Goal: Check status: Check status

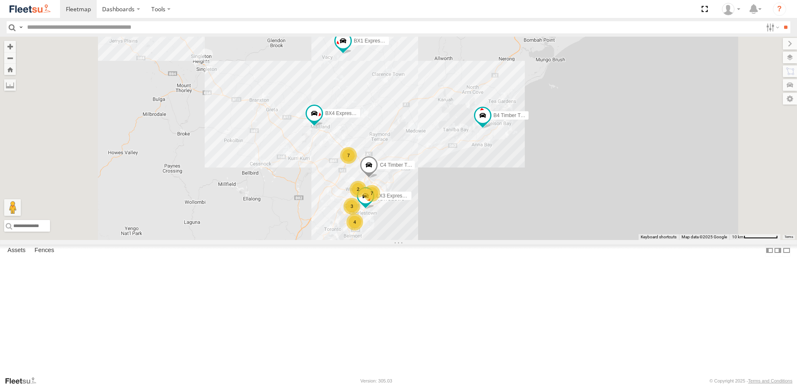
select select "**********"
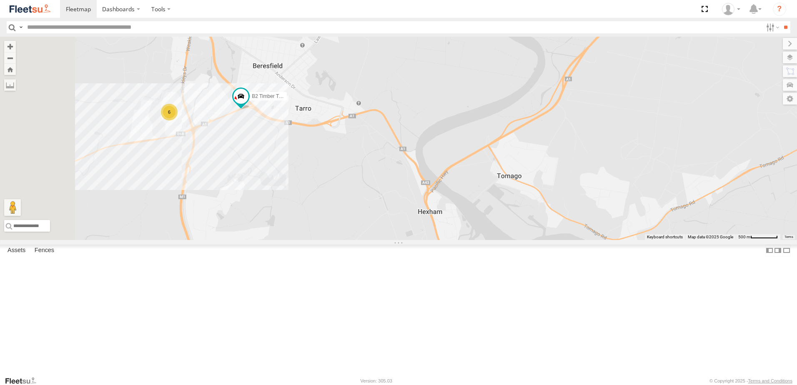
drag, startPoint x: 321, startPoint y: 165, endPoint x: 365, endPoint y: 191, distance: 51.0
click at [363, 190] on div "B4 Timber Truck BX1 Express Ute C4 Timber Truck LX3 Express Ute BX4 Express Ute…" at bounding box center [398, 138] width 797 height 203
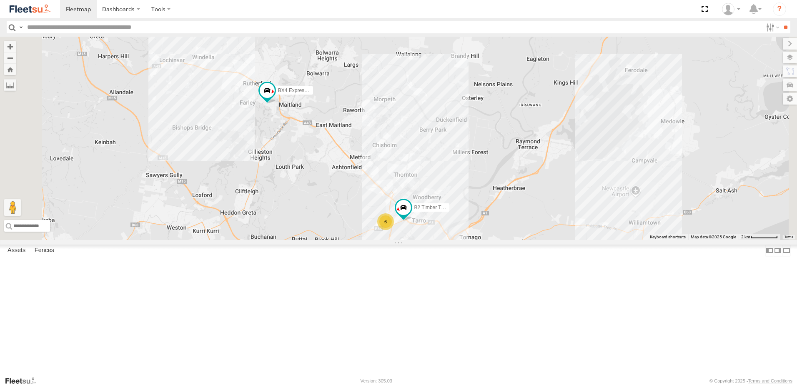
drag, startPoint x: 383, startPoint y: 206, endPoint x: 432, endPoint y: 283, distance: 90.9
click at [432, 240] on div "B4 Timber Truck BX1 Express Ute C4 Timber Truck LX3 Express Ute BX4 Express Ute…" at bounding box center [398, 138] width 797 height 203
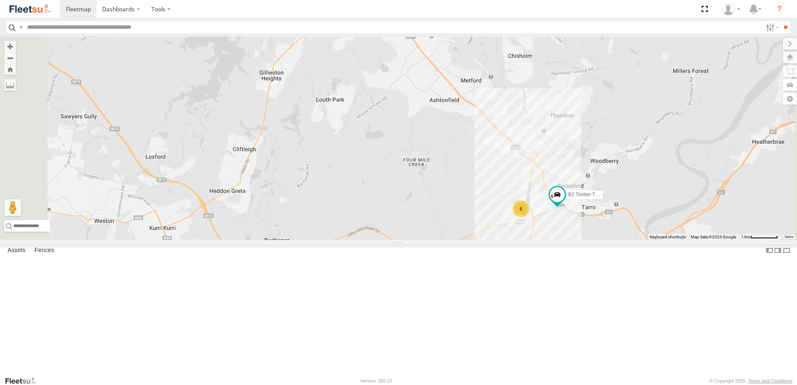
drag, startPoint x: 353, startPoint y: 298, endPoint x: 391, endPoint y: 290, distance: 38.7
click at [388, 240] on div "B4 Timber Truck BX1 Express Ute C4 Timber Truck LX3 Express Ute BX4 Express Ute…" at bounding box center [398, 138] width 797 height 203
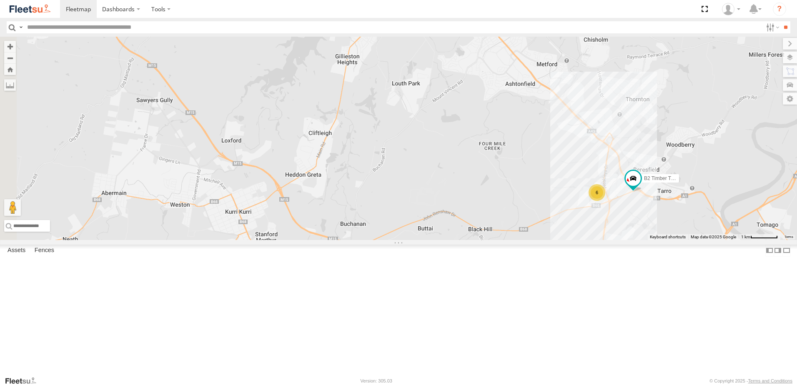
drag, startPoint x: 419, startPoint y: 281, endPoint x: 468, endPoint y: 266, distance: 51.2
click at [468, 240] on div "B4 Timber Truck BX1 Express Ute C4 Timber Truck LX3 Express Ute BX4 Express Ute…" at bounding box center [398, 138] width 797 height 203
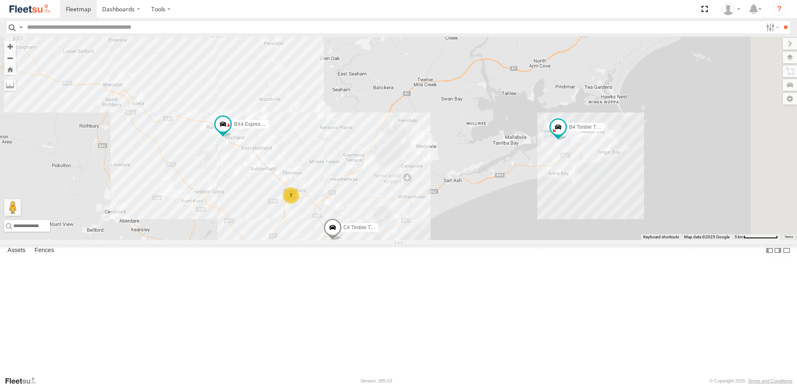
drag, startPoint x: 641, startPoint y: 242, endPoint x: 483, endPoint y: 248, distance: 158.1
click at [484, 240] on div "B4 Timber Truck BX1 Express Ute C4 Timber Truck LX3 Express Ute BX4 Express Ute…" at bounding box center [398, 138] width 797 height 203
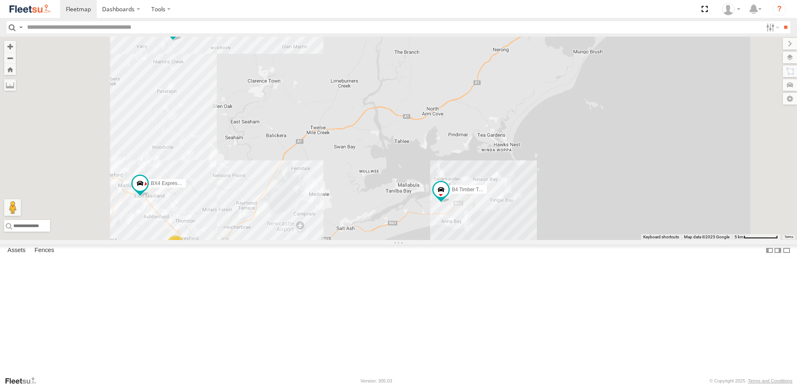
drag, startPoint x: 421, startPoint y: 308, endPoint x: 532, endPoint y: 233, distance: 134.0
click at [532, 233] on div "B4 Timber Truck BX1 Express Ute 5 C4 Timber Truck B1 Timber Truck BX4 Express U…" at bounding box center [398, 138] width 797 height 203
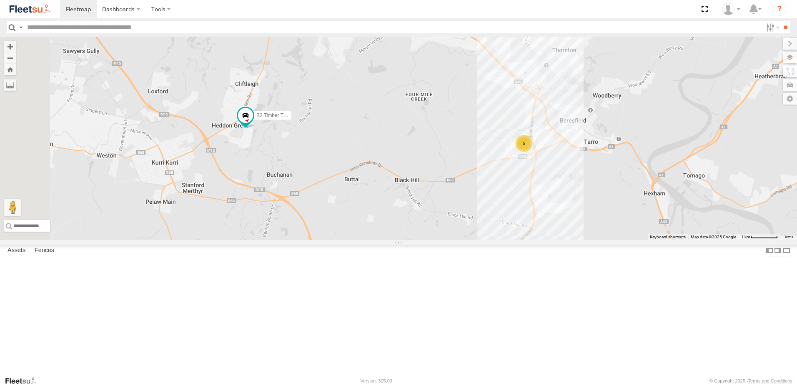
drag, startPoint x: 308, startPoint y: 298, endPoint x: 439, endPoint y: 217, distance: 154.4
click at [439, 217] on div "B4 Timber Truck BX1 Express Ute C4 Timber Truck B1 Timber Truck BX4 Express Ute…" at bounding box center [398, 138] width 797 height 203
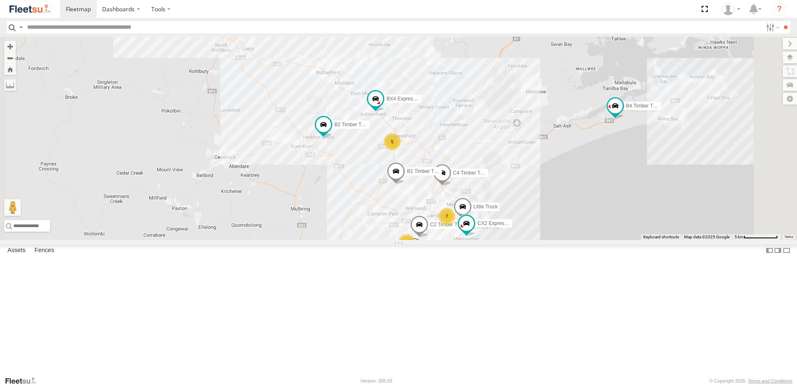
drag, startPoint x: 672, startPoint y: 190, endPoint x: 613, endPoint y: 200, distance: 59.7
click at [613, 200] on div "C4 Timber Truck B1 Timber Truck Little Truck L2 Plasterboard Truck B2 Timber Tr…" at bounding box center [398, 138] width 797 height 203
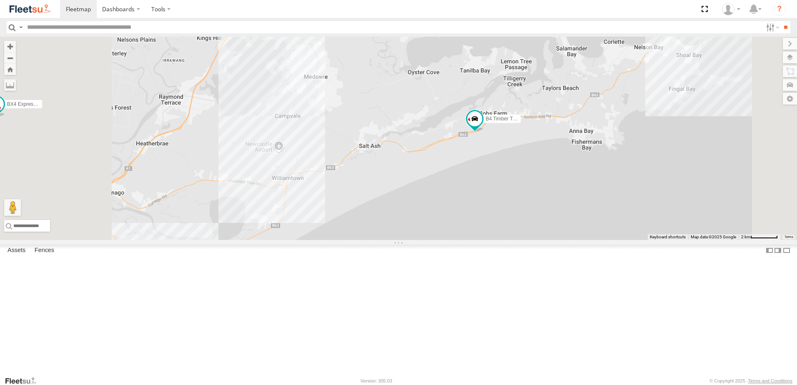
drag, startPoint x: 356, startPoint y: 166, endPoint x: 530, endPoint y: 154, distance: 174.7
click at [530, 154] on div "C4 Timber Truck B1 Timber Truck Little Truck L2 Plasterboard Truck B2 Timber Tr…" at bounding box center [398, 138] width 797 height 203
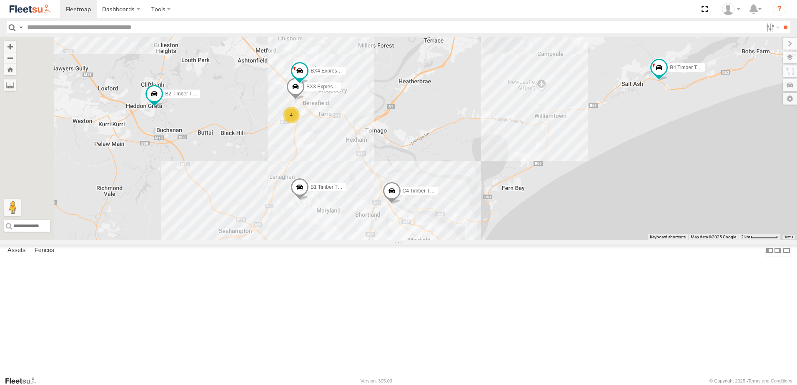
drag, startPoint x: 543, startPoint y: 213, endPoint x: 586, endPoint y: 208, distance: 43.2
click at [586, 208] on div "B4 Timber Truck L2 Plasterboard Truck B2 Timber Truck C4 Timber Truck B1 Timber…" at bounding box center [398, 138] width 797 height 203
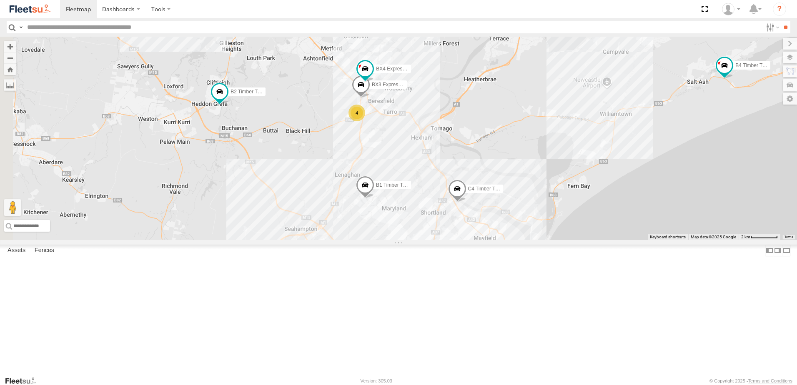
drag, startPoint x: 545, startPoint y: 208, endPoint x: 616, endPoint y: 204, distance: 71.4
click at [616, 204] on div "B4 Timber Truck L2 Plasterboard Truck B2 Timber Truck C4 Timber Truck B1 Timber…" at bounding box center [398, 138] width 797 height 203
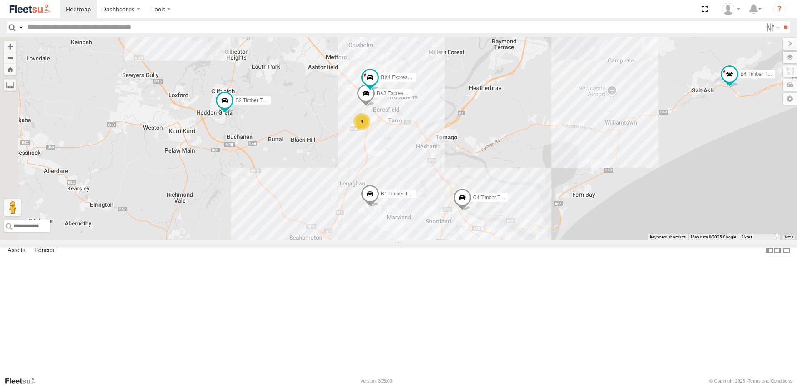
drag, startPoint x: 397, startPoint y: 154, endPoint x: 420, endPoint y: 182, distance: 36.1
click at [420, 182] on div "B4 Timber Truck L2 Plasterboard Truck B2 Timber Truck C4 Timber Truck B1 Timber…" at bounding box center [398, 138] width 797 height 203
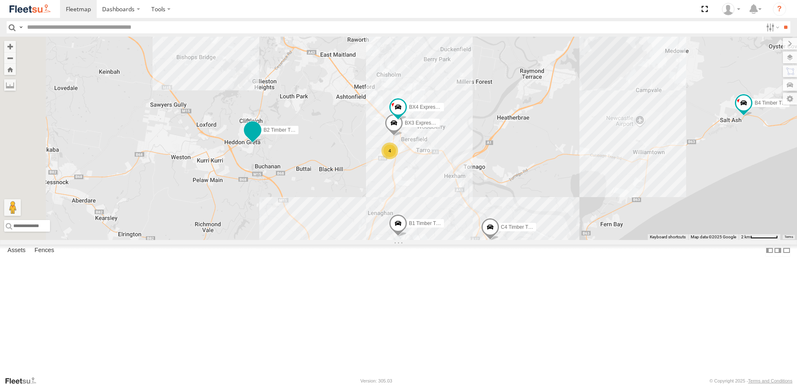
click at [260, 138] on span at bounding box center [252, 130] width 15 height 15
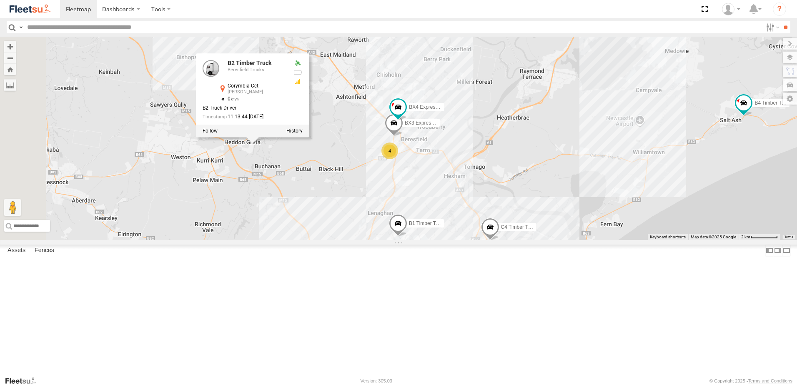
click at [309, 138] on div at bounding box center [252, 131] width 113 height 13
click at [303, 134] on label at bounding box center [294, 131] width 16 height 6
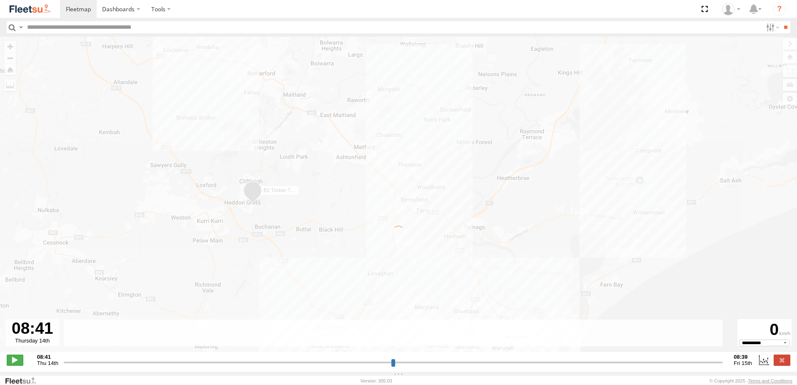
type input "**********"
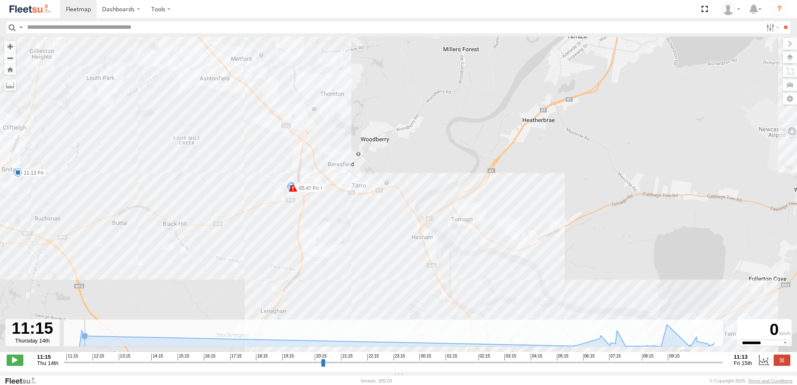
click at [86, 339] on icon at bounding box center [84, 336] width 7 height 7
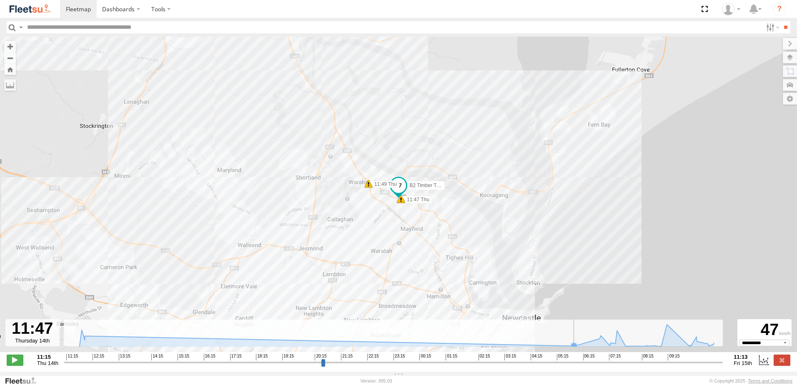
click at [556, 343] on rect at bounding box center [393, 333] width 659 height 27
click at [575, 349] on icon at bounding box center [574, 346] width 7 height 7
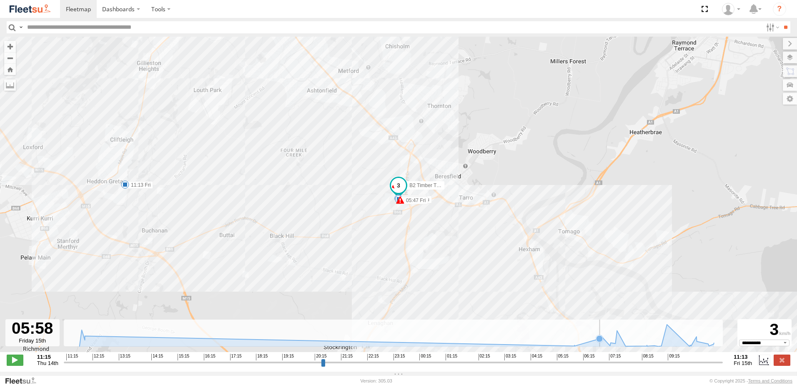
click at [599, 342] on icon at bounding box center [599, 339] width 7 height 7
click at [632, 351] on div "B2 Timber Truck 11:47 Thu 11:49 Thu 12:17 Thu 16:21 Thu 05:47 Fri 05:47 Fri 06:…" at bounding box center [398, 199] width 797 height 324
click at [627, 348] on icon at bounding box center [625, 346] width 7 height 7
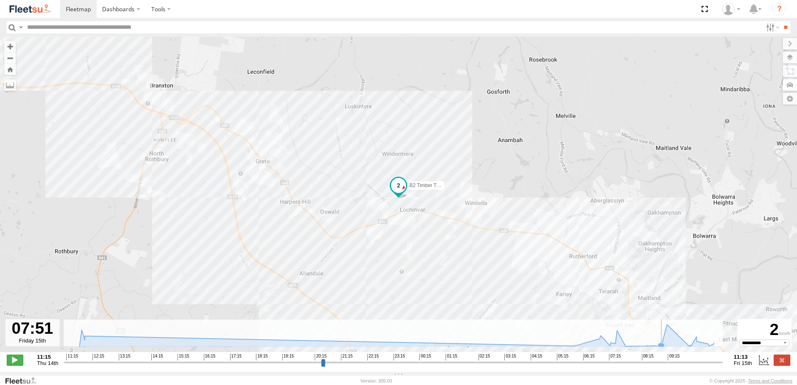
click at [663, 349] on icon at bounding box center [661, 346] width 7 height 7
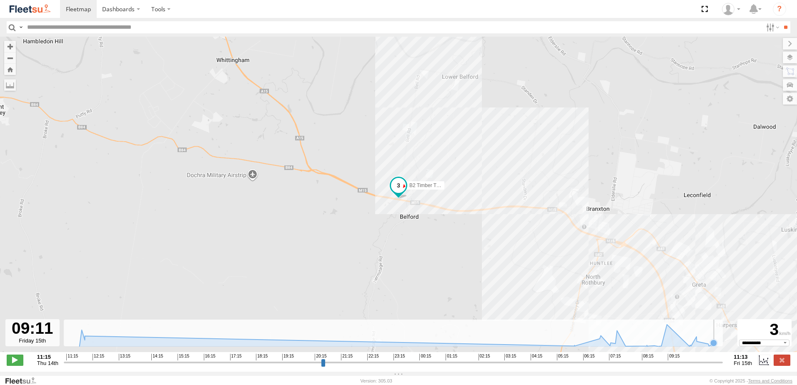
click at [717, 347] on icon at bounding box center [713, 343] width 8 height 8
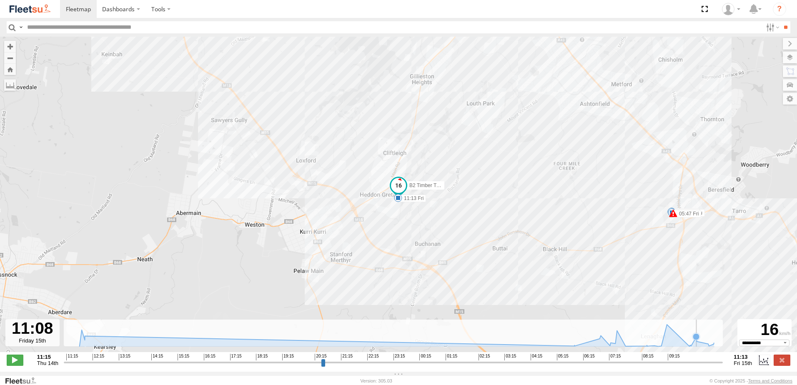
click at [694, 337] on icon at bounding box center [696, 337] width 8 height 8
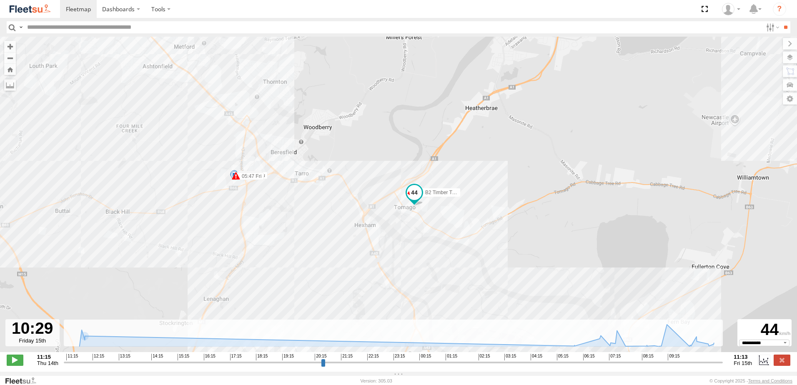
drag, startPoint x: 328, startPoint y: 265, endPoint x: 374, endPoint y: 275, distance: 46.8
click at [374, 275] on div "B2 Timber Truck 11:47 Thu 11:49 Thu 12:17 Thu 16:21 Thu 05:47 Fri 05:47 Fri 06:…" at bounding box center [398, 199] width 797 height 324
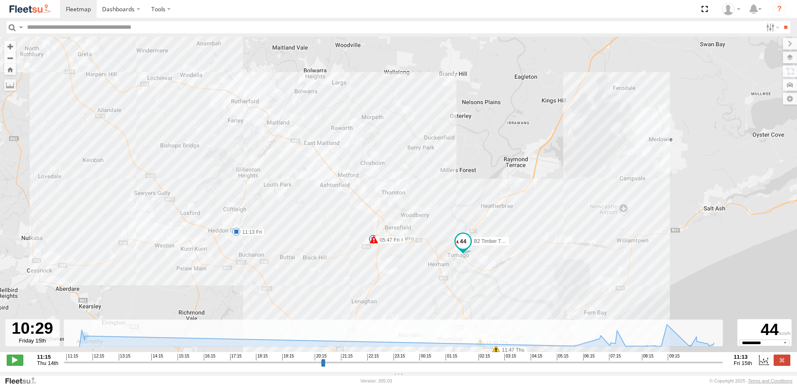
drag, startPoint x: 235, startPoint y: 188, endPoint x: 290, endPoint y: 219, distance: 62.7
click at [290, 219] on div "B2 Timber Truck 11:47 Thu 11:49 Thu 12:17 Thu 16:21 Thu 05:47 Fri 05:47 Fri 06:…" at bounding box center [398, 199] width 797 height 324
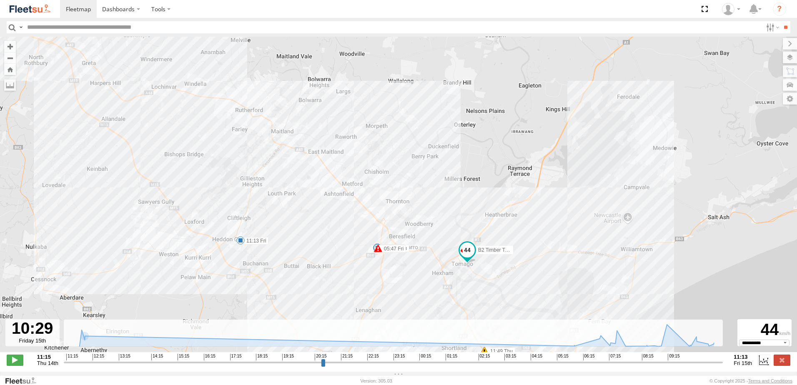
drag, startPoint x: 333, startPoint y: 165, endPoint x: 360, endPoint y: 207, distance: 49.6
click at [360, 206] on div "B2 Timber Truck 11:47 Thu 11:49 Thu 12:17 Thu 16:21 Thu 05:47 Fri 05:47 Fri 06:…" at bounding box center [398, 199] width 797 height 324
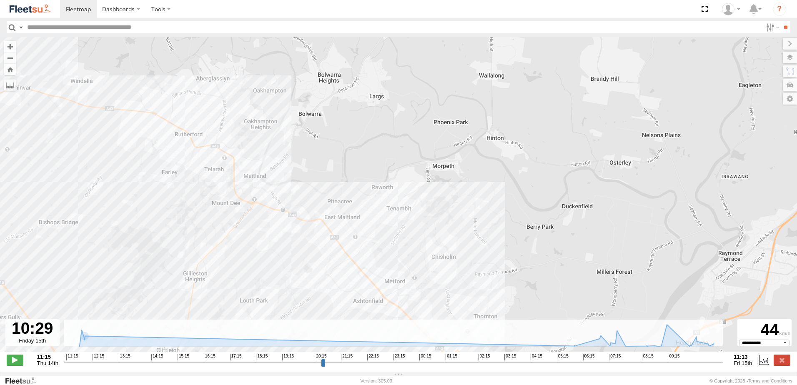
drag, startPoint x: 385, startPoint y: 162, endPoint x: 366, endPoint y: 185, distance: 29.4
click at [368, 183] on div "B2 Timber Truck 11:47 Thu 11:49 Thu 12:17 Thu 16:21 Thu 05:47 Fri 05:47 Fri 06:…" at bounding box center [398, 199] width 797 height 324
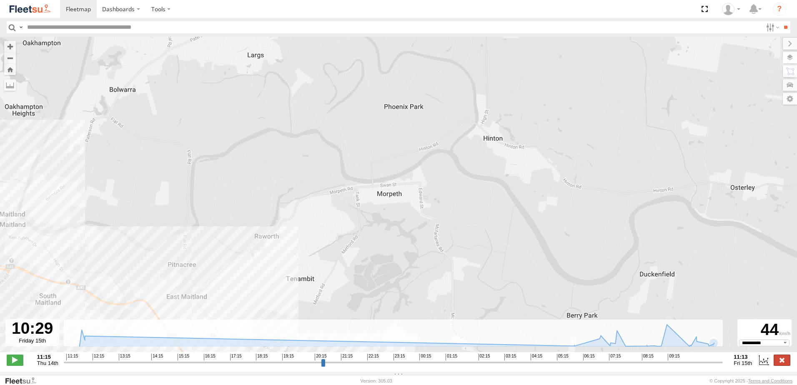
click at [787, 363] on label at bounding box center [782, 360] width 17 height 11
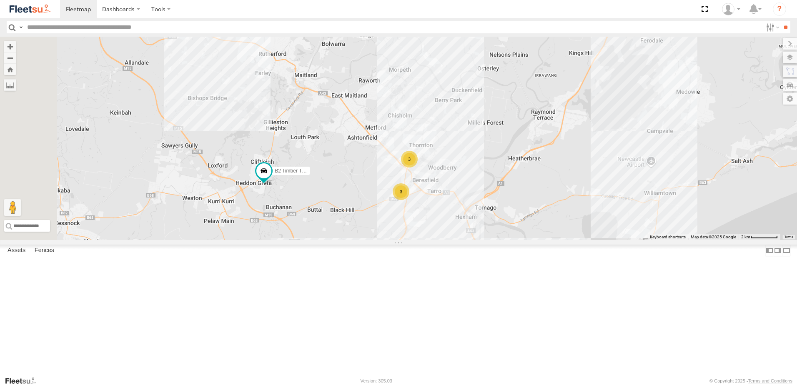
click at [426, 240] on div "6 B2 Timber Truck 3 C4 Timber Truck 3 B1 Timber Truck" at bounding box center [398, 138] width 797 height 203
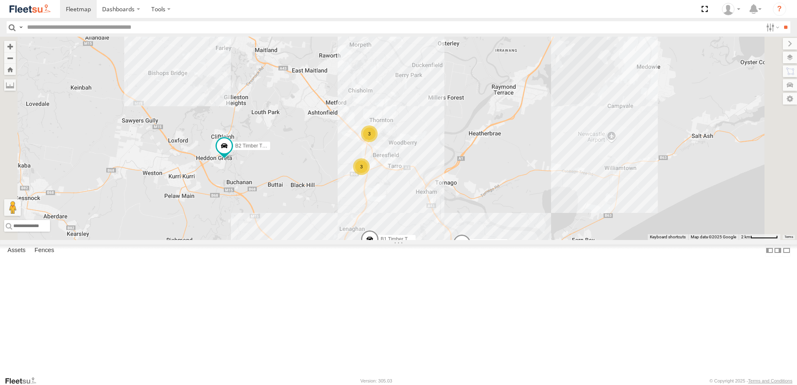
drag, startPoint x: 433, startPoint y: 281, endPoint x: 383, endPoint y: 247, distance: 60.0
click at [383, 240] on div "6 B2 Timber Truck 3 C4 Timber Truck 3 B1 Timber Truck" at bounding box center [398, 138] width 797 height 203
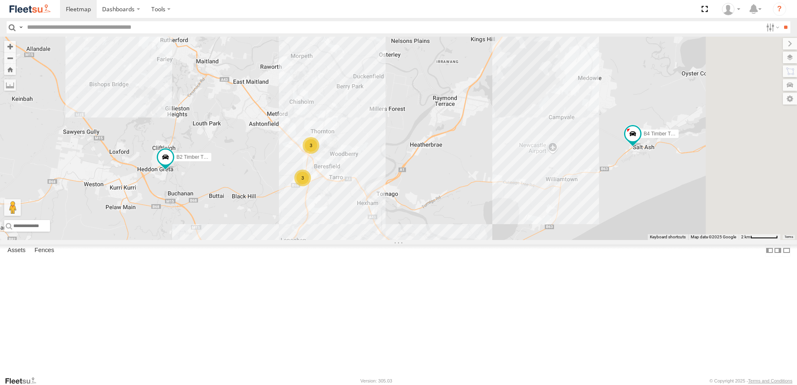
drag, startPoint x: 472, startPoint y: 148, endPoint x: 414, endPoint y: 159, distance: 59.4
click at [414, 159] on div "6 B2 Timber Truck 3 C4 Timber Truck 3 B1 Timber Truck B4 Timber Truck" at bounding box center [398, 138] width 797 height 203
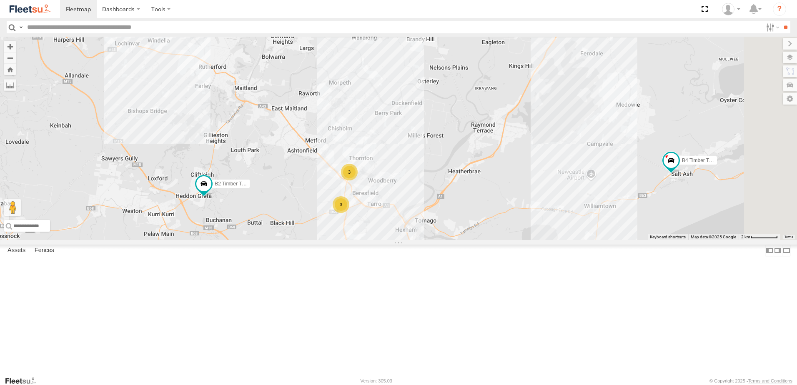
click at [613, 160] on div "6 B2 Timber Truck 3 C4 Timber Truck 3 B1 Timber Truck B4 Timber Truck" at bounding box center [398, 138] width 797 height 203
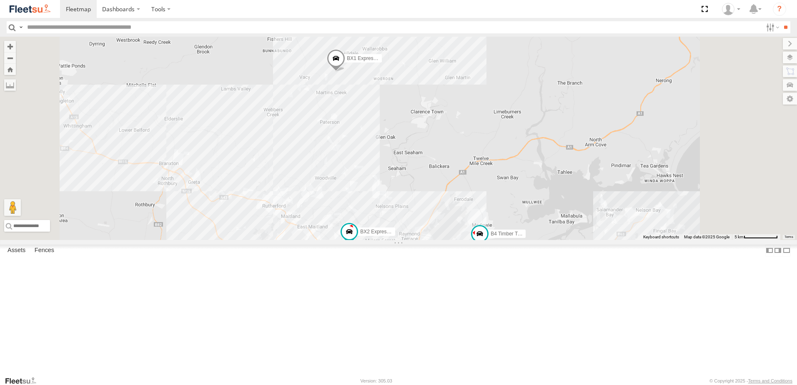
drag, startPoint x: 542, startPoint y: 65, endPoint x: 526, endPoint y: 160, distance: 96.8
click at [526, 160] on div "B4 Timber Truck BX1 Express Ute B2 Timber Truck CX2 Express Ute C4 Timber Truck…" at bounding box center [398, 138] width 797 height 203
